Goal: Information Seeking & Learning: Learn about a topic

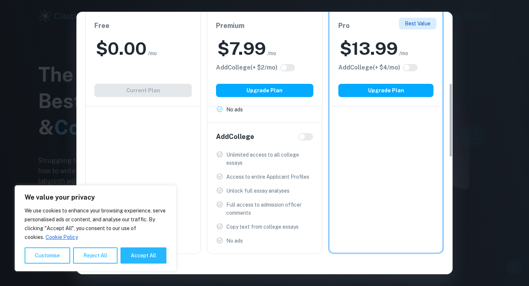
scroll to position [249, 0]
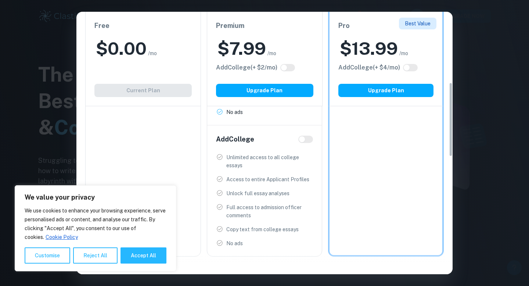
click at [308, 142] on input "checkbox" at bounding box center [302, 139] width 18 height 6
checkbox input "true"
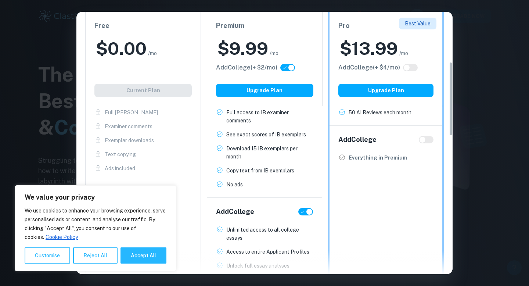
scroll to position [172, 0]
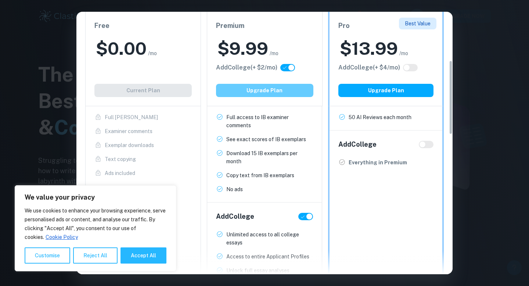
click at [280, 87] on button "Upgrade Plan" at bounding box center [264, 90] width 97 height 13
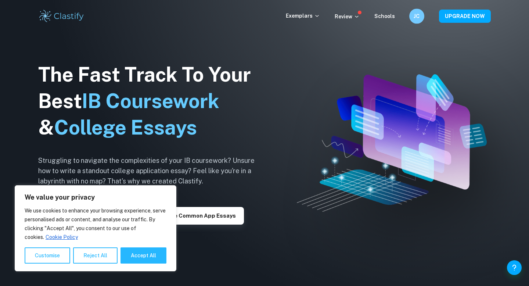
click at [423, 16] on div "JC" at bounding box center [416, 16] width 15 height 15
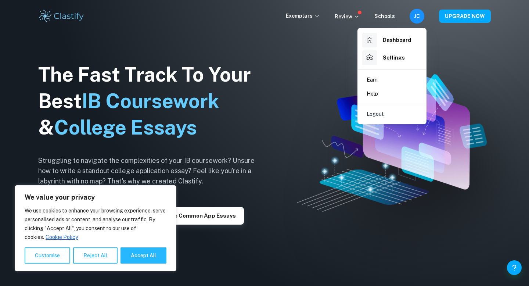
click at [457, 47] on div at bounding box center [264, 143] width 529 height 286
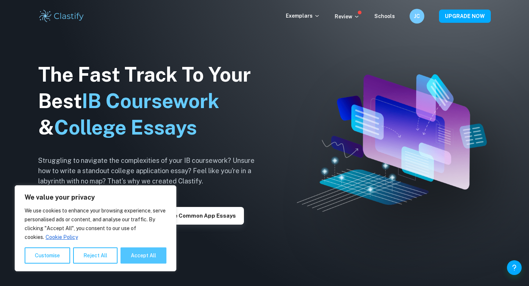
click at [141, 251] on button "Accept All" at bounding box center [143, 255] width 46 height 16
checkbox input "true"
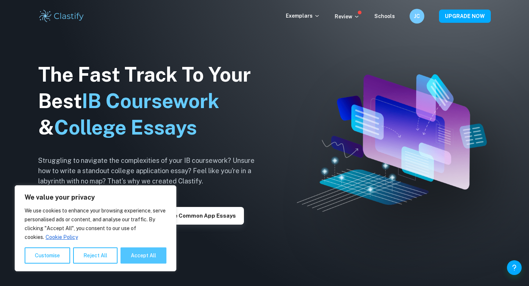
checkbox input "true"
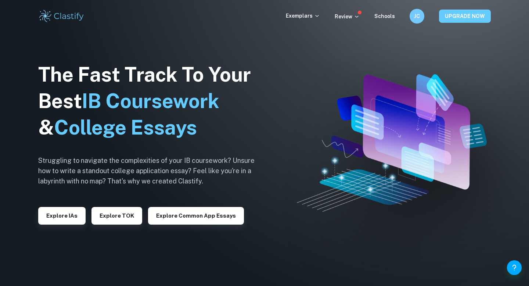
click at [460, 13] on button "UPGRADE NOW" at bounding box center [465, 16] width 52 height 13
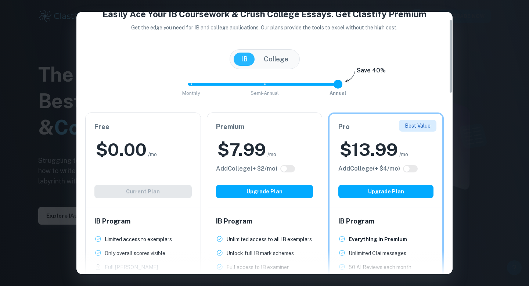
scroll to position [27, 0]
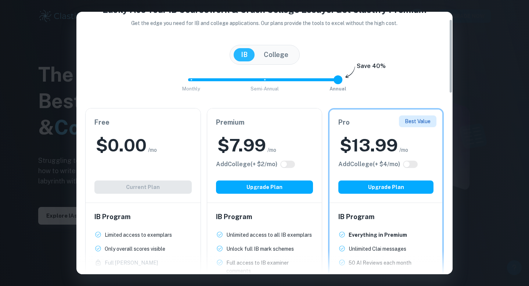
click at [293, 167] on span at bounding box center [287, 163] width 15 height 7
click at [289, 167] on span at bounding box center [287, 163] width 15 height 7
click at [288, 161] on input "checkbox" at bounding box center [284, 164] width 18 height 6
checkbox input "true"
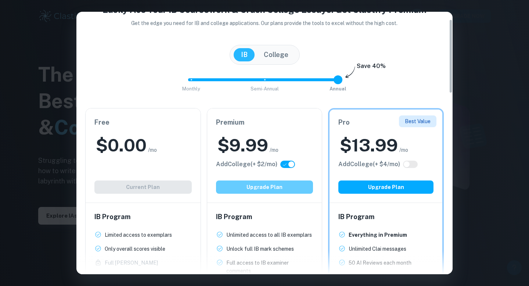
click at [285, 188] on button "Upgrade Plan" at bounding box center [264, 186] width 97 height 13
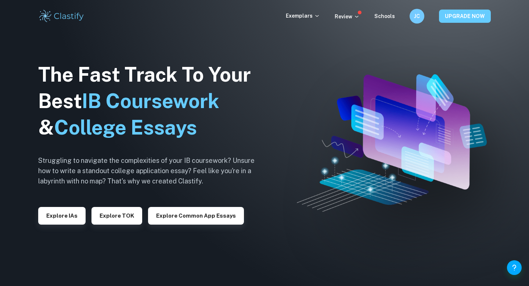
click at [475, 13] on button "UPGRADE NOW" at bounding box center [465, 16] width 52 height 13
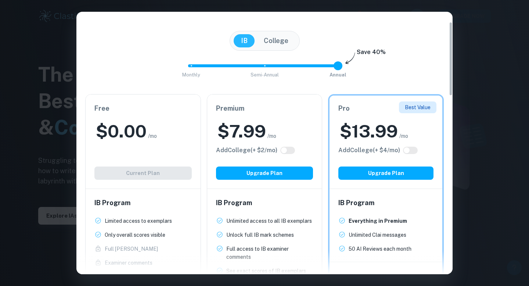
scroll to position [42, 0]
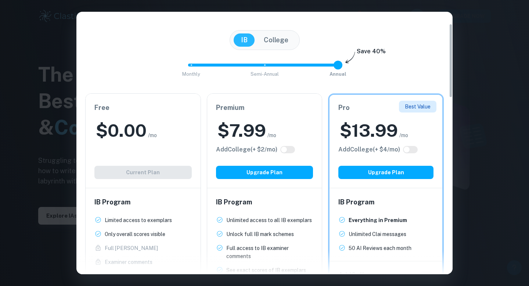
click at [289, 151] on input "checkbox" at bounding box center [284, 149] width 18 height 6
checkbox input "true"
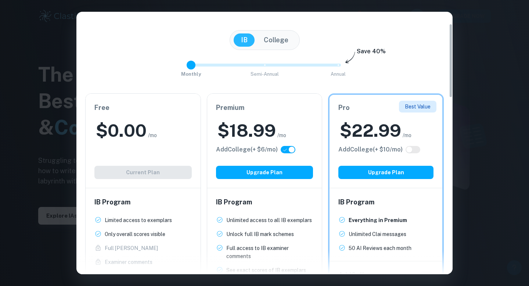
drag, startPoint x: 339, startPoint y: 61, endPoint x: 143, endPoint y: 61, distance: 196.1
click at [143, 61] on div "Monthly Semi-Annual Annual Save 40%" at bounding box center [264, 69] width 358 height 20
drag, startPoint x: 192, startPoint y: 65, endPoint x: 262, endPoint y: 66, distance: 69.8
click at [262, 66] on span at bounding box center [264, 65] width 9 height 9
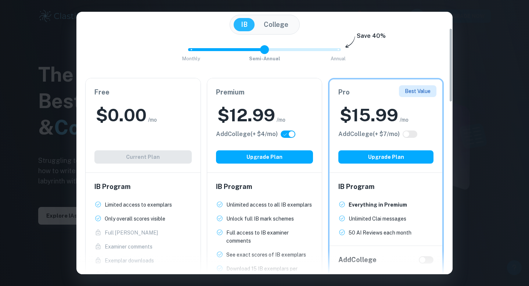
scroll to position [54, 0]
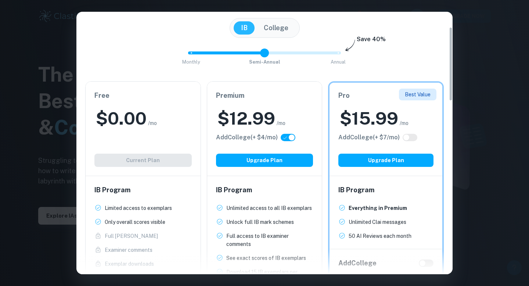
type input "2"
drag, startPoint x: 265, startPoint y: 53, endPoint x: 328, endPoint y: 53, distance: 63.1
click at [328, 53] on span "Monthly Semi-Annual Annual" at bounding box center [264, 53] width 147 height 12
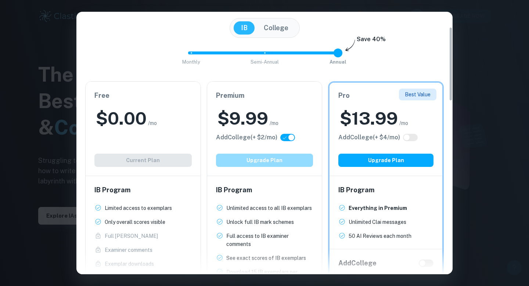
click at [268, 157] on button "Upgrade Plan" at bounding box center [264, 159] width 97 height 13
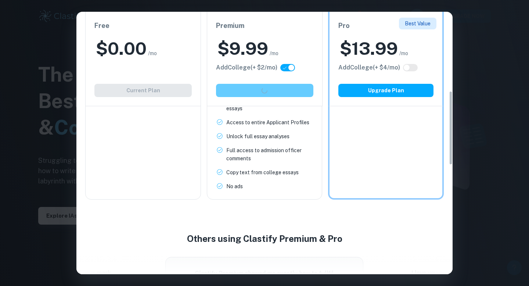
scroll to position [0, 0]
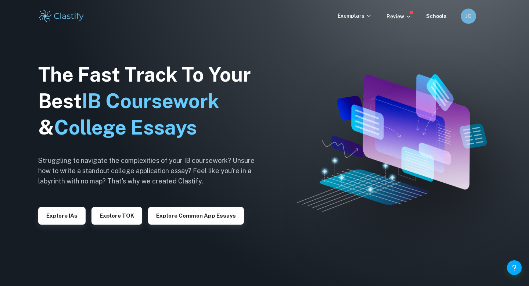
click at [469, 17] on h6 "JC" at bounding box center [468, 16] width 9 height 8
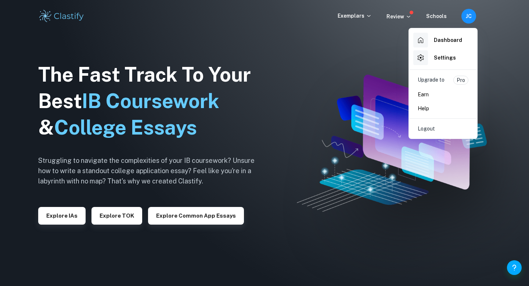
click at [444, 82] on div "Upgrade to Pro" at bounding box center [442, 80] width 51 height 9
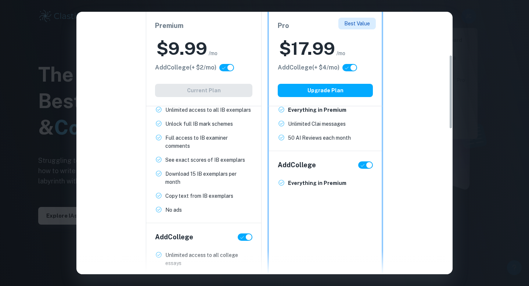
scroll to position [180, 0]
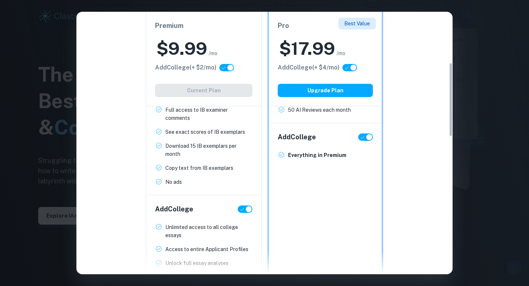
click at [231, 92] on div "Premium $ 9.99 /mo Add College (+ $ 2 /mo) Current Plan" at bounding box center [204, 59] width 116 height 94
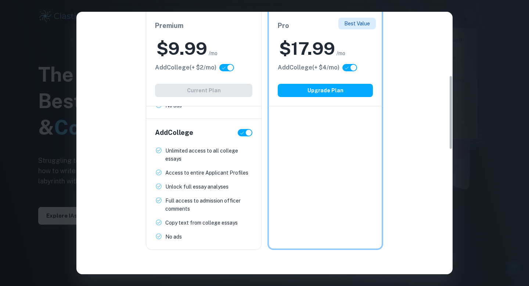
scroll to position [0, 0]
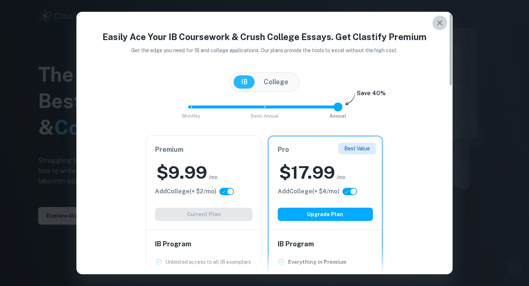
click at [439, 23] on icon "button" at bounding box center [439, 22] width 9 height 9
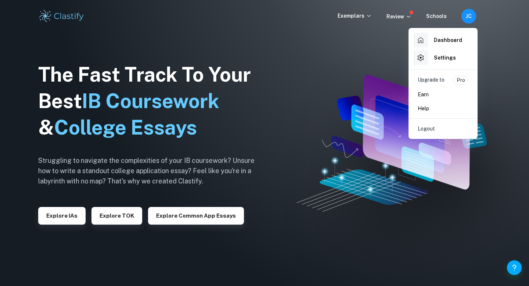
click at [345, 113] on div at bounding box center [264, 143] width 529 height 286
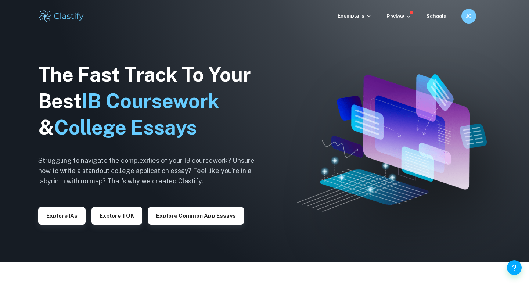
scroll to position [35, 0]
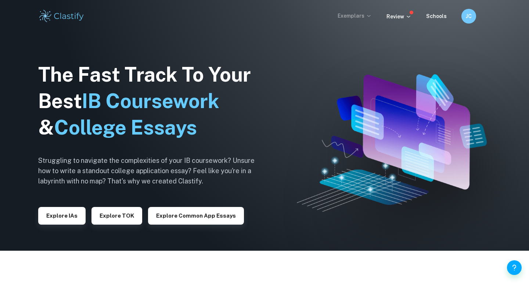
click at [366, 13] on p "Exemplars" at bounding box center [354, 16] width 34 height 8
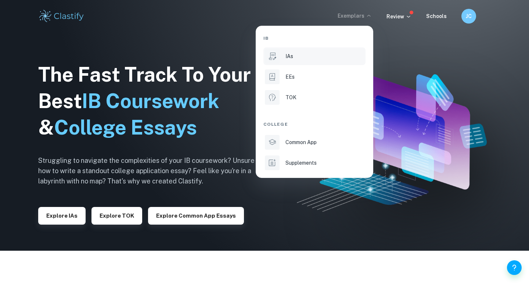
click at [304, 64] on li "IAs" at bounding box center [314, 56] width 102 height 18
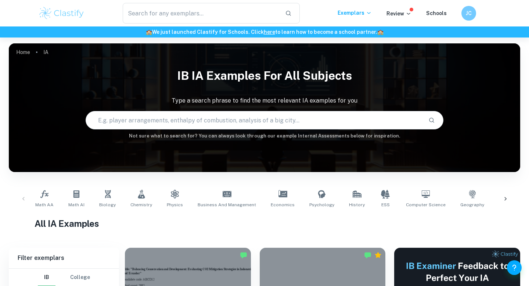
scroll to position [76, 0]
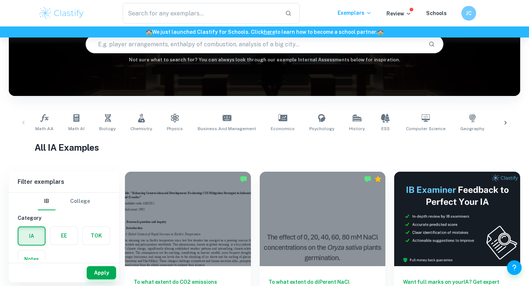
click at [506, 122] on icon at bounding box center [505, 122] width 7 height 7
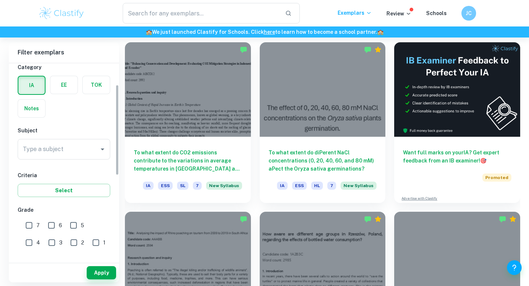
scroll to position [59, 0]
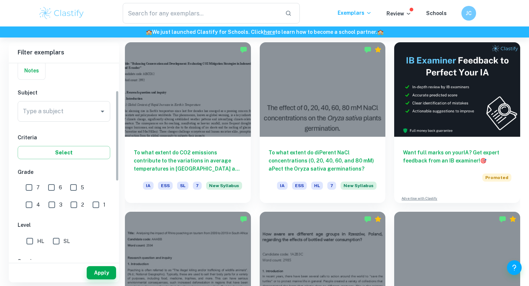
click at [63, 127] on div "IB College Category IA EE TOK Notes Subject Type a subject Type a subject Crite…" at bounding box center [64, 216] width 110 height 424
click at [63, 105] on input "Type a subject" at bounding box center [58, 111] width 75 height 14
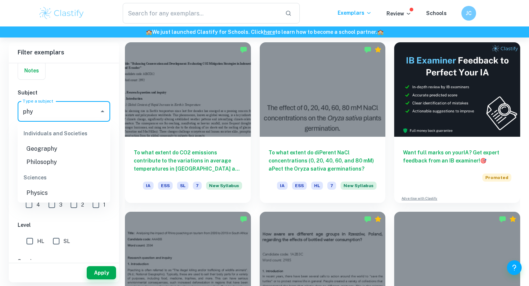
click at [37, 196] on li "Physics" at bounding box center [64, 192] width 93 height 13
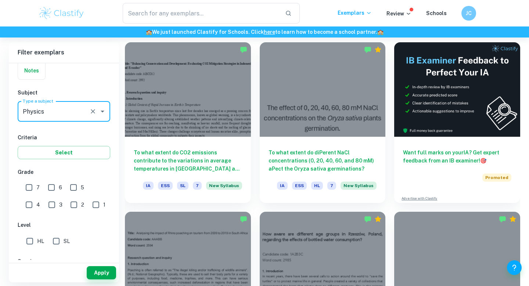
type input "Physics"
click at [32, 185] on input "7" at bounding box center [29, 187] width 15 height 15
checkbox input "true"
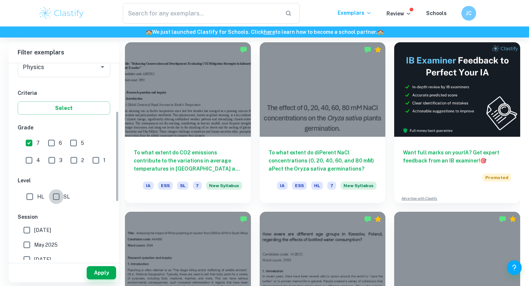
click at [55, 200] on input "SL" at bounding box center [56, 196] width 15 height 15
checkbox input "true"
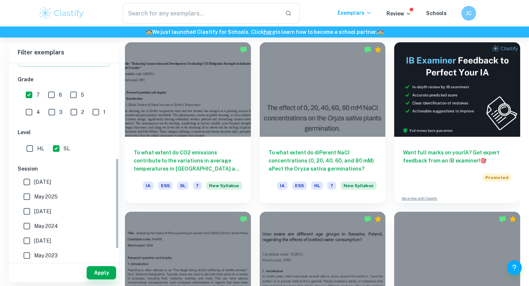
scroll to position [205, 0]
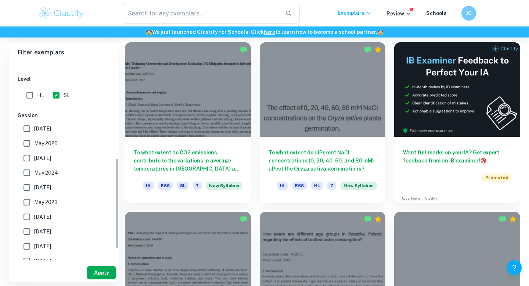
click at [98, 269] on button "Apply" at bounding box center [101, 272] width 29 height 13
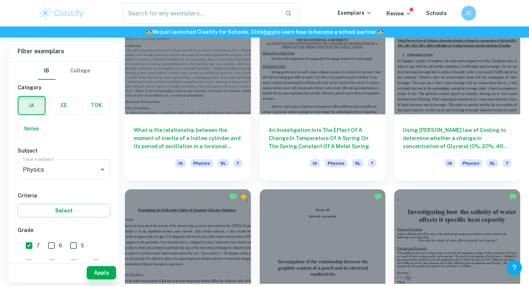
scroll to position [725, 0]
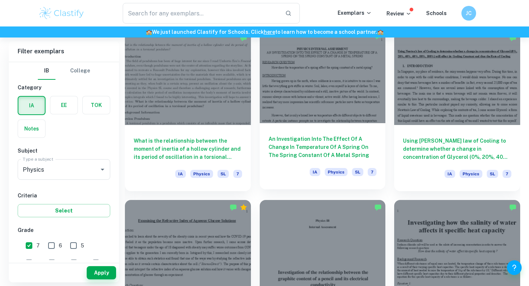
click at [358, 148] on h6 "An Investigation Into The Effect Of A Change In Temperature Of A Spring On The …" at bounding box center [322, 147] width 108 height 24
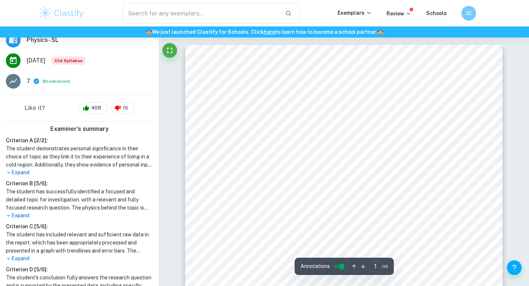
click at [195, 142] on div "1 PHYSICS INTERNAL ASSESSMENT AN INVESTIGATION INTO THE EFFECT OF A CHANGE IN T…" at bounding box center [343, 250] width 317 height 410
click at [471, 9] on h6 "JC" at bounding box center [468, 13] width 8 height 8
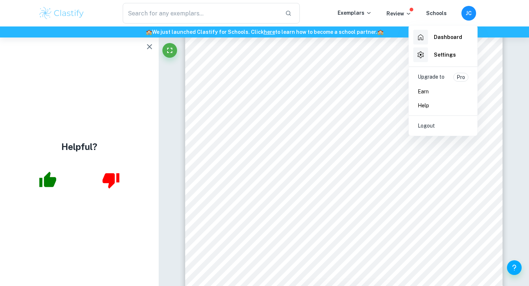
scroll to position [0, 0]
click at [431, 102] on li "Help" at bounding box center [443, 105] width 62 height 14
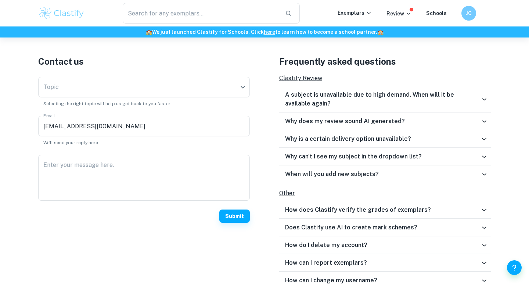
scroll to position [226, 0]
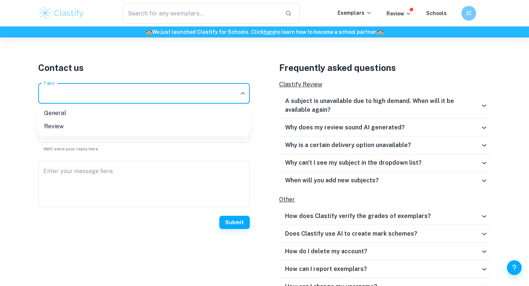
click at [99, 116] on li "General" at bounding box center [143, 112] width 211 height 13
type input "general"
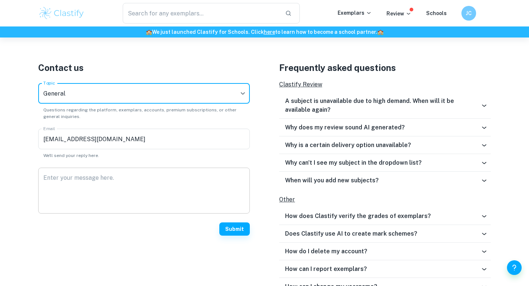
click at [88, 190] on textarea "Enter your message here." at bounding box center [143, 191] width 201 height 34
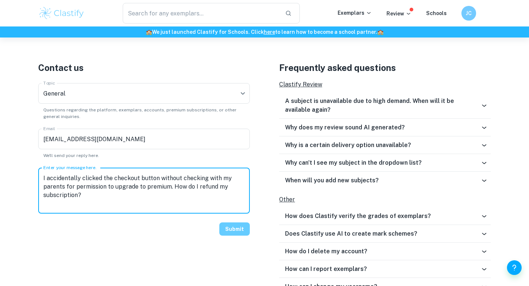
type textarea "I accidentally clicked the checkout button without checking with my parents for…"
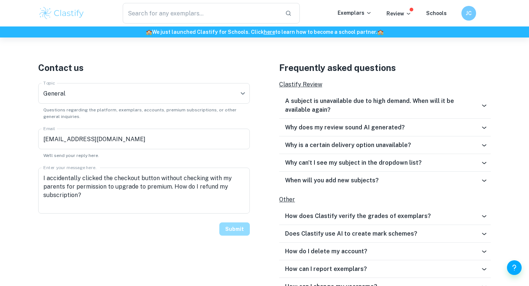
click at [241, 223] on button "Submit" at bounding box center [234, 228] width 30 height 13
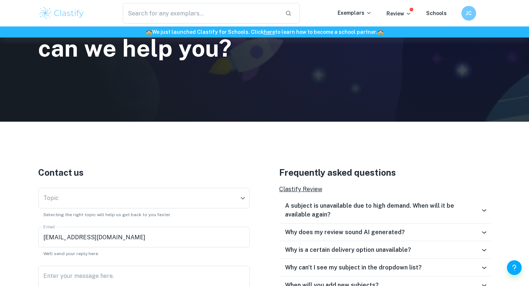
scroll to position [123, 0]
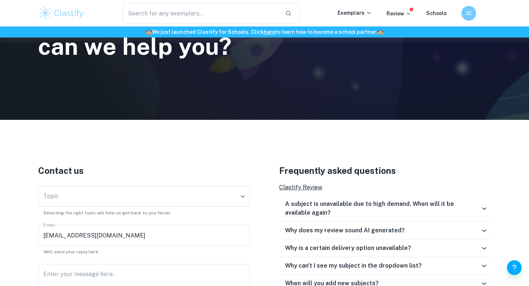
click at [355, 5] on div "​ Exemplars Review Schools JC" at bounding box center [264, 13] width 470 height 21
click at [355, 12] on p "Exemplars" at bounding box center [354, 13] width 34 height 8
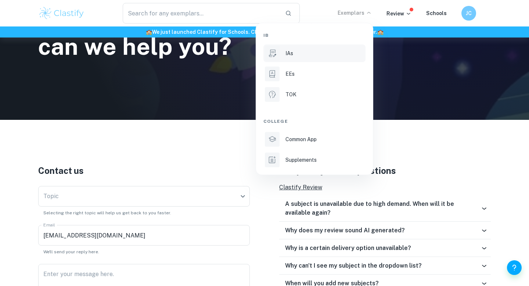
click at [318, 54] on div "IAs" at bounding box center [324, 53] width 79 height 8
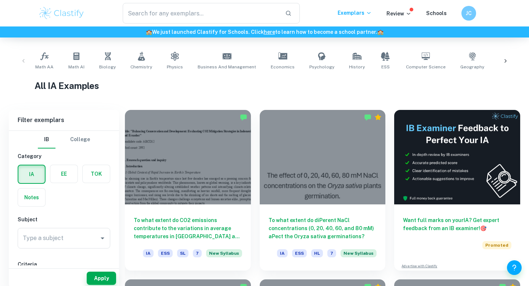
scroll to position [143, 0]
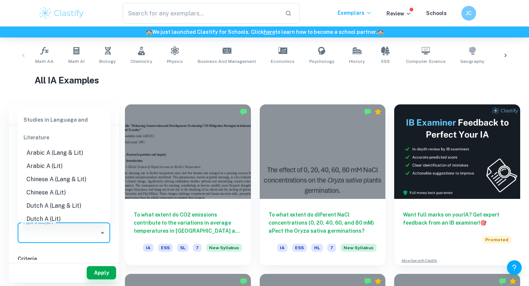
click at [54, 229] on div "Type a subject Type a subject" at bounding box center [64, 232] width 93 height 21
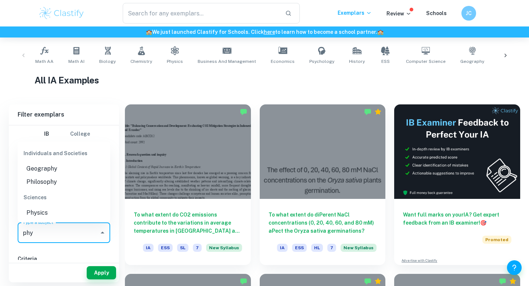
click at [40, 208] on li "Physics" at bounding box center [64, 212] width 93 height 13
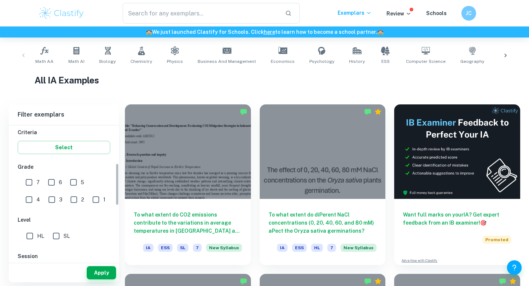
scroll to position [133, 0]
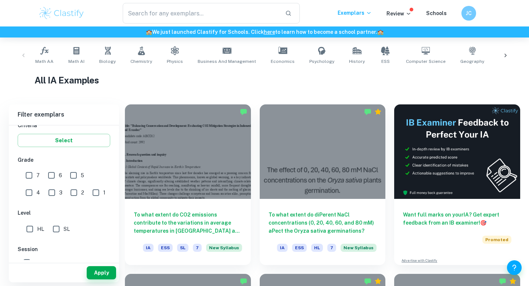
type input "Physics"
click at [26, 178] on input "7" at bounding box center [29, 175] width 15 height 15
checkbox input "true"
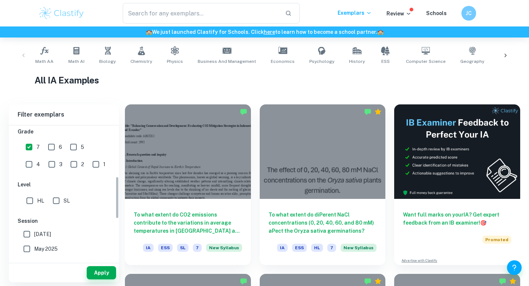
click at [49, 196] on input "SL" at bounding box center [56, 200] width 15 height 15
checkbox input "true"
click at [100, 268] on button "Apply" at bounding box center [101, 272] width 29 height 13
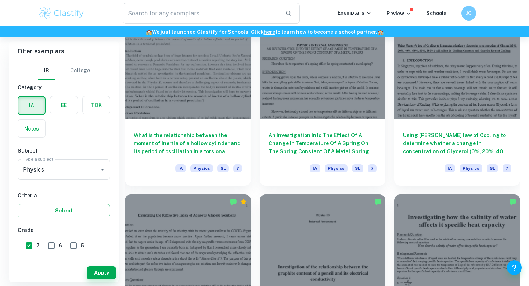
scroll to position [1069, 0]
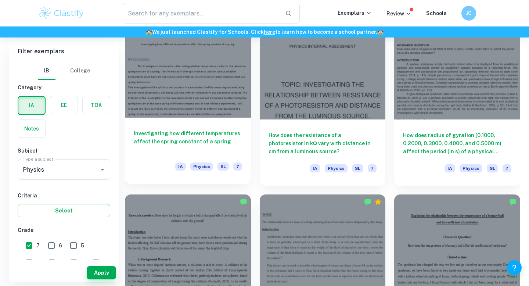
click at [206, 127] on div "Investigating how different temperatures affect the spring constant of a spring…" at bounding box center [188, 150] width 126 height 66
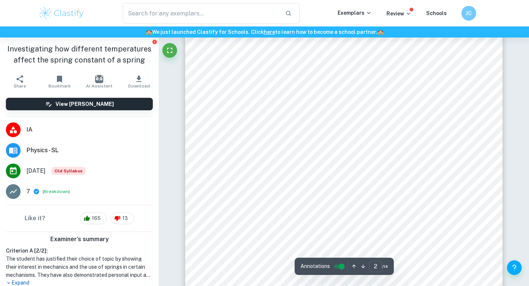
scroll to position [581, 0]
click at [382, 207] on span "[PERSON_NAME] law to determine the" at bounding box center [429, 210] width 96 height 6
type input "3"
